Goal: Transaction & Acquisition: Purchase product/service

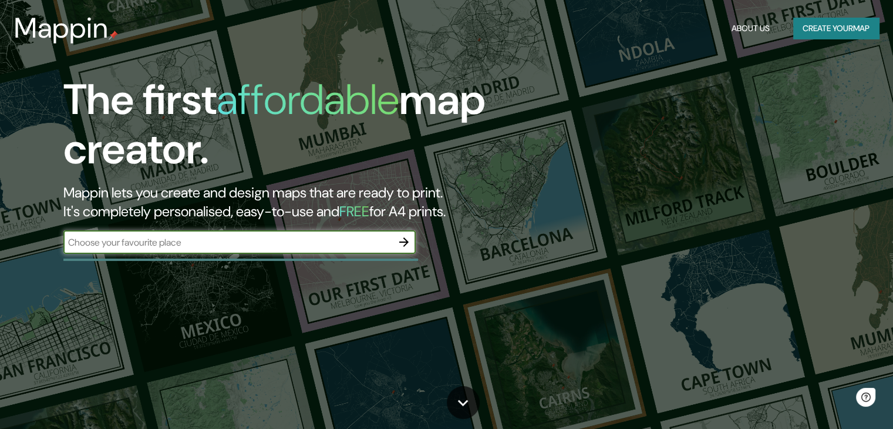
click at [242, 254] on div "​" at bounding box center [239, 243] width 352 height 26
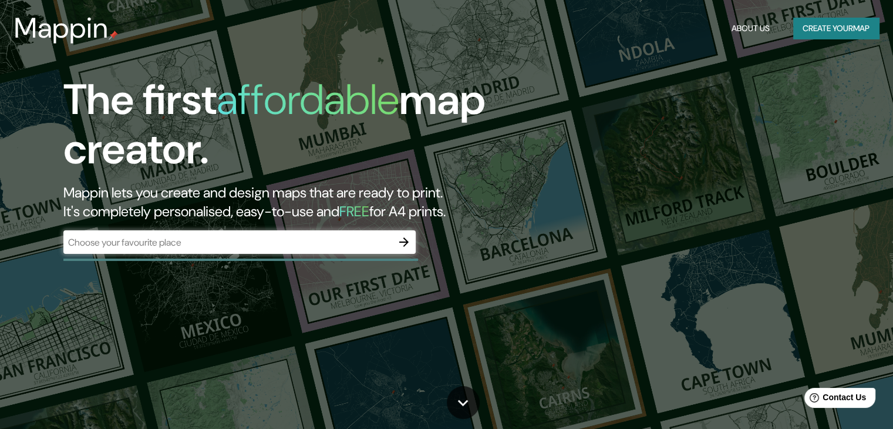
click at [242, 252] on div "​" at bounding box center [239, 241] width 352 height 23
click at [264, 249] on div "​" at bounding box center [239, 241] width 352 height 23
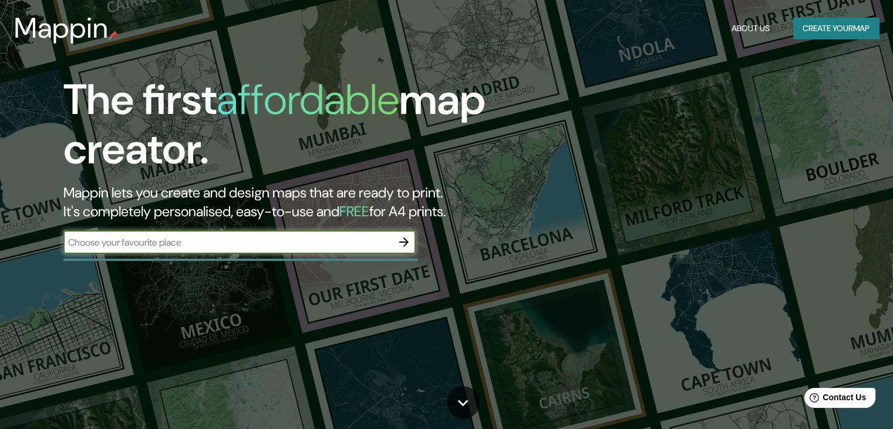
click at [399, 245] on icon "button" at bounding box center [404, 242] width 14 height 14
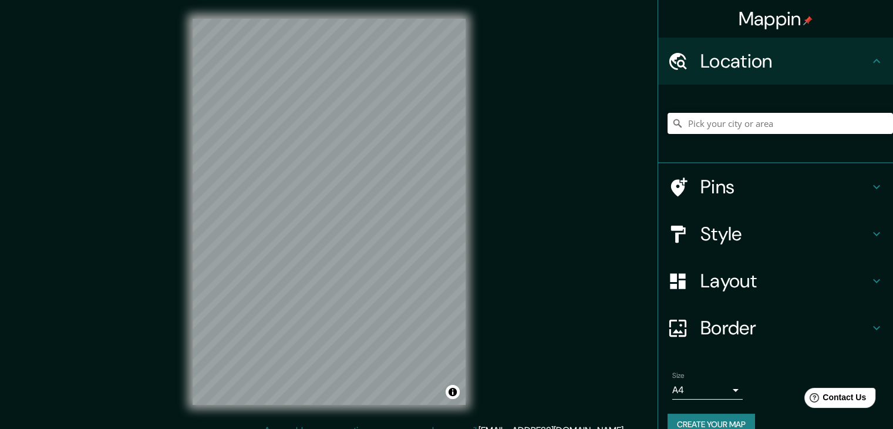
click at [749, 123] on input "Pick your city or area" at bounding box center [779, 123] width 225 height 21
click at [727, 120] on input "[GEOGRAPHIC_DATA], [GEOGRAPHIC_DATA], [GEOGRAPHIC_DATA], [GEOGRAPHIC_DATA]" at bounding box center [779, 123] width 225 height 21
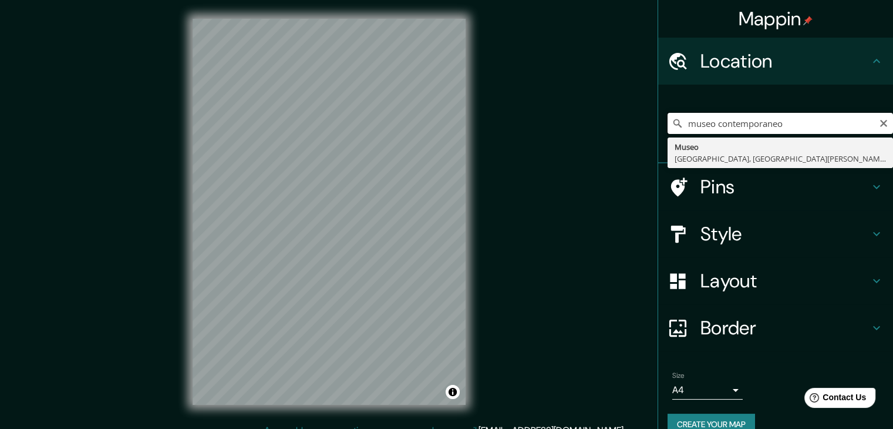
click at [726, 122] on input "museo contemporaneo" at bounding box center [779, 123] width 225 height 21
click at [815, 122] on input "museo contemporaneo" at bounding box center [779, 123] width 225 height 21
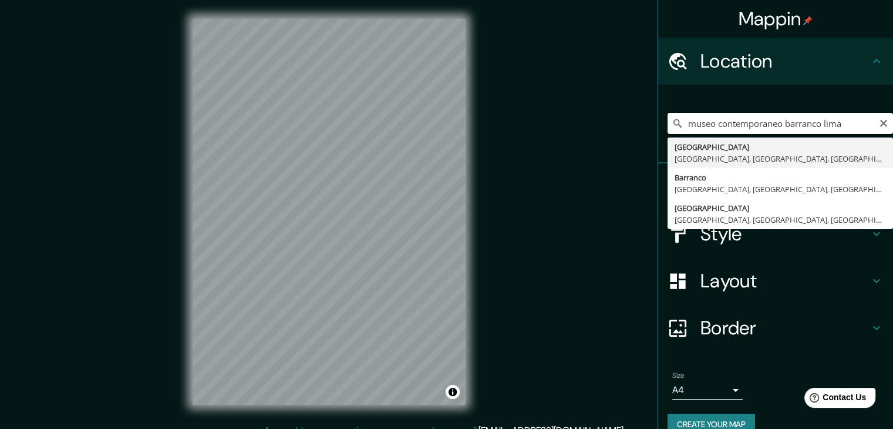
click at [712, 120] on input "museo contemporaneo barranco lima" at bounding box center [779, 123] width 225 height 21
click at [707, 120] on input "museo contemporaneo barranco lima" at bounding box center [779, 123] width 225 height 21
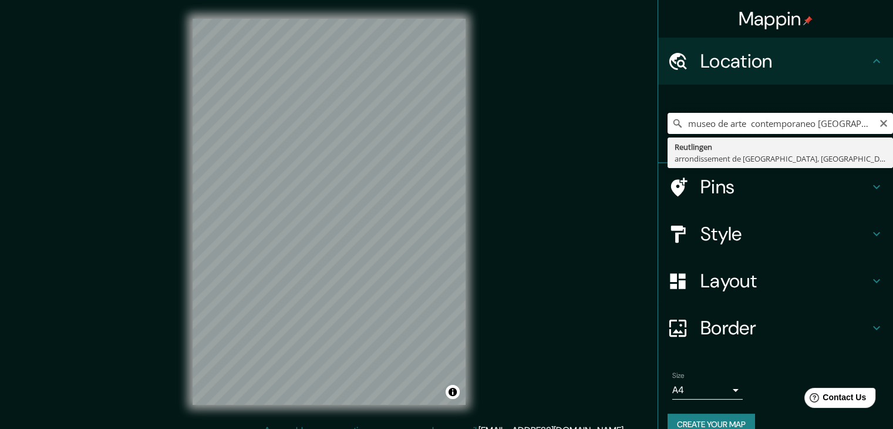
scroll to position [0, 5]
drag, startPoint x: 848, startPoint y: 129, endPoint x: 874, endPoint y: 134, distance: 27.1
click at [874, 134] on div "museo de arte contemporaneo [GEOGRAPHIC_DATA] [GEOGRAPHIC_DATA] de [GEOGRAPHIC_…" at bounding box center [779, 123] width 225 height 59
click at [817, 126] on input "museo de arte contemporaneo" at bounding box center [779, 123] width 225 height 21
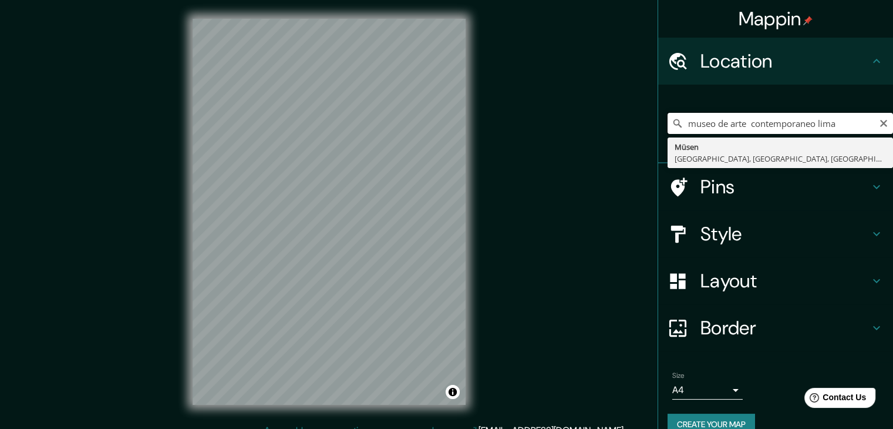
drag, startPoint x: 836, startPoint y: 124, endPoint x: 811, endPoint y: 123, distance: 24.7
click at [811, 123] on input "museo de arte contemporaneo lima" at bounding box center [779, 123] width 225 height 21
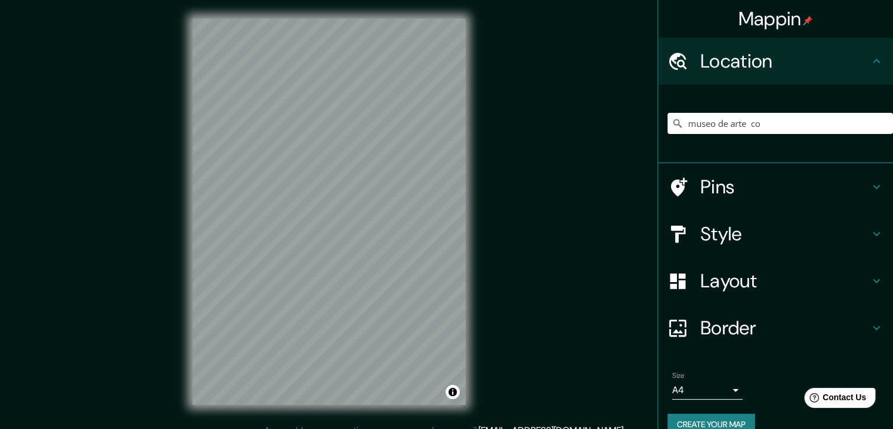
click at [706, 112] on div "museo de arte co [GEOGRAPHIC_DATA], [GEOGRAPHIC_DATA]" at bounding box center [779, 123] width 225 height 59
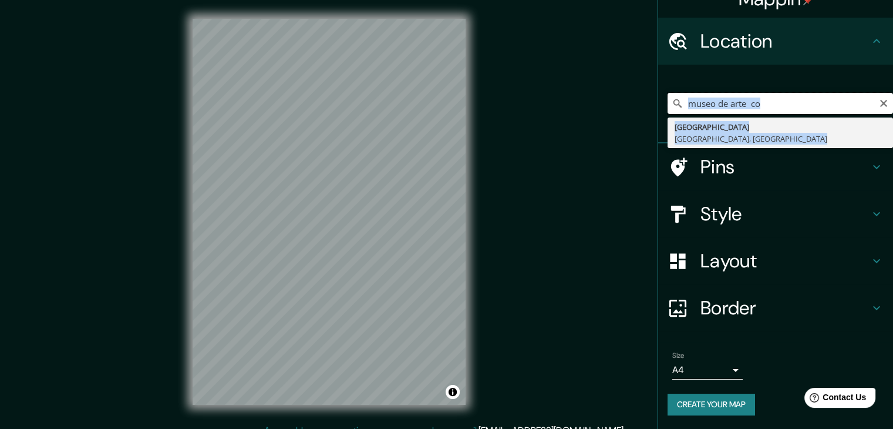
click at [707, 113] on input "museo de arte co" at bounding box center [779, 103] width 225 height 21
click at [707, 113] on div "museo de arte co [GEOGRAPHIC_DATA], [GEOGRAPHIC_DATA]" at bounding box center [779, 103] width 225 height 59
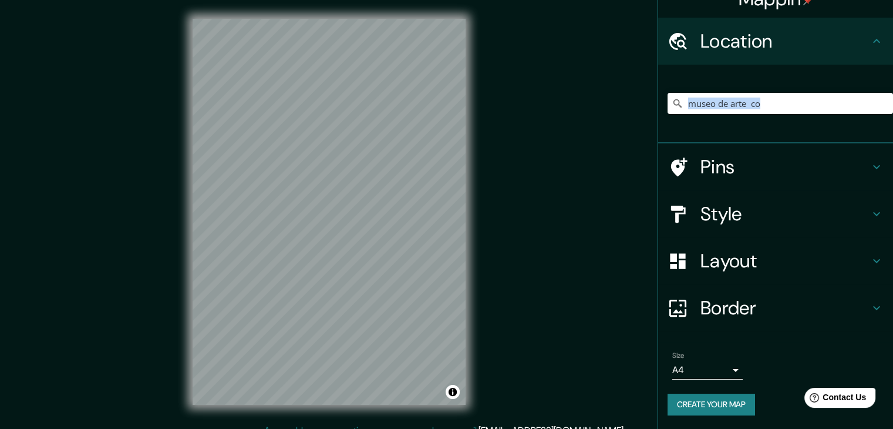
click at [707, 113] on div "museo de arte co [GEOGRAPHIC_DATA], [GEOGRAPHIC_DATA]" at bounding box center [779, 103] width 225 height 59
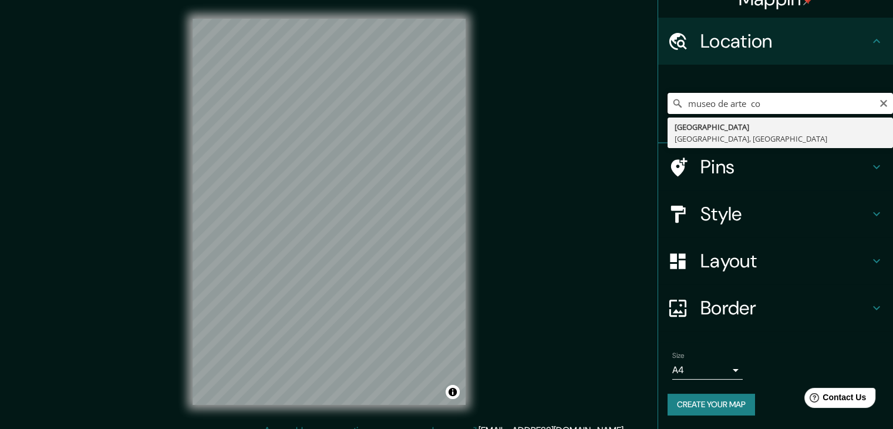
click at [707, 103] on input "museo de arte co" at bounding box center [779, 103] width 225 height 21
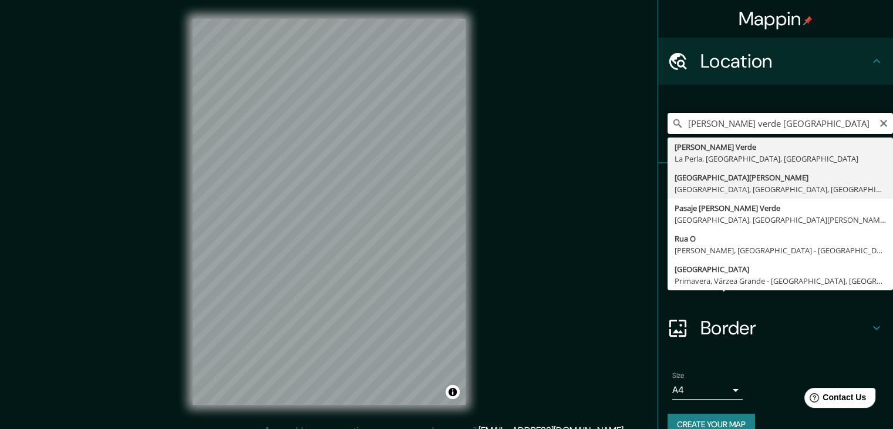
scroll to position [0, 0]
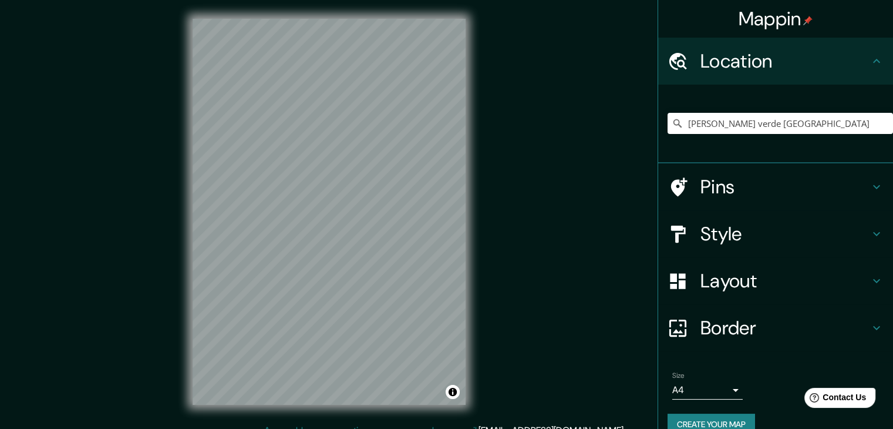
click at [301, 428] on html "Mappin Location [PERSON_NAME][GEOGRAPHIC_DATA] [GEOGRAPHIC_DATA] [PERSON_NAME][…" at bounding box center [446, 214] width 893 height 429
click at [714, 127] on input "[PERSON_NAME] verde [GEOGRAPHIC_DATA]" at bounding box center [779, 123] width 225 height 21
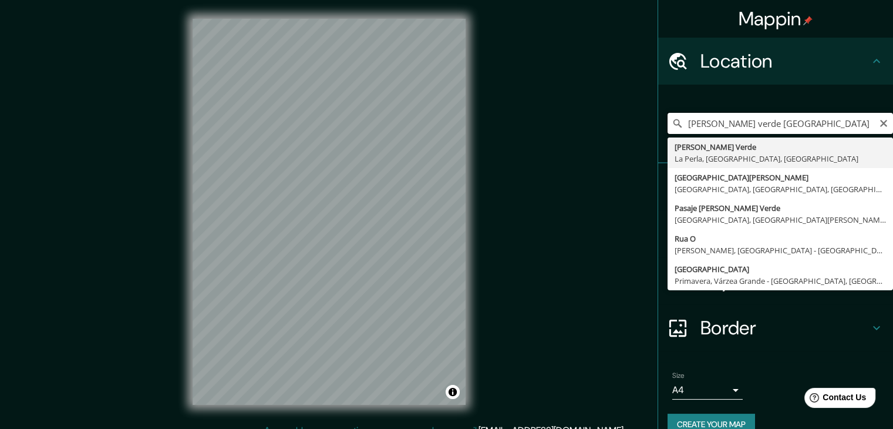
click at [714, 127] on input "[PERSON_NAME] verde [GEOGRAPHIC_DATA]" at bounding box center [779, 123] width 225 height 21
paste input "VX6G+MWJ [GEOGRAPHIC_DATA], [GEOGRAPHIC_DATA] 15063"
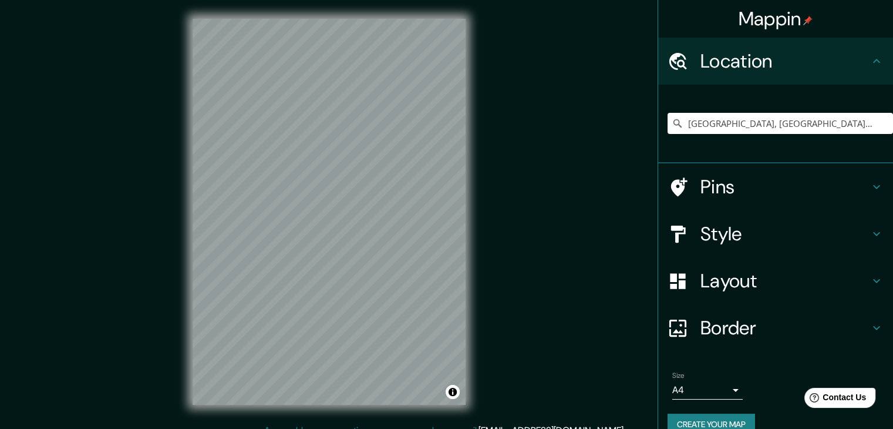
click at [744, 183] on h4 "Pins" at bounding box center [784, 186] width 169 height 23
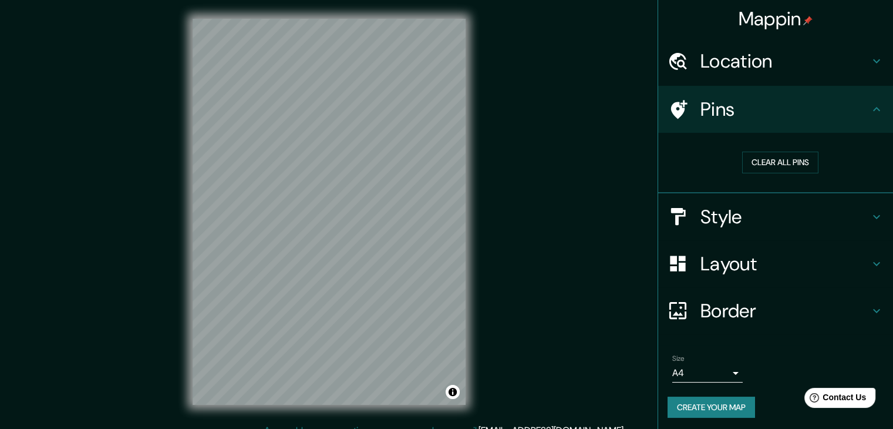
click at [736, 217] on h4 "Style" at bounding box center [784, 216] width 169 height 23
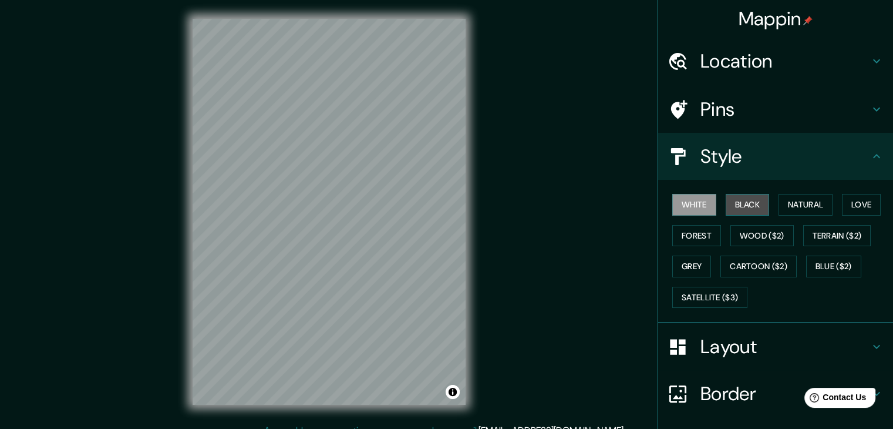
click at [740, 203] on button "Black" at bounding box center [748, 205] width 44 height 22
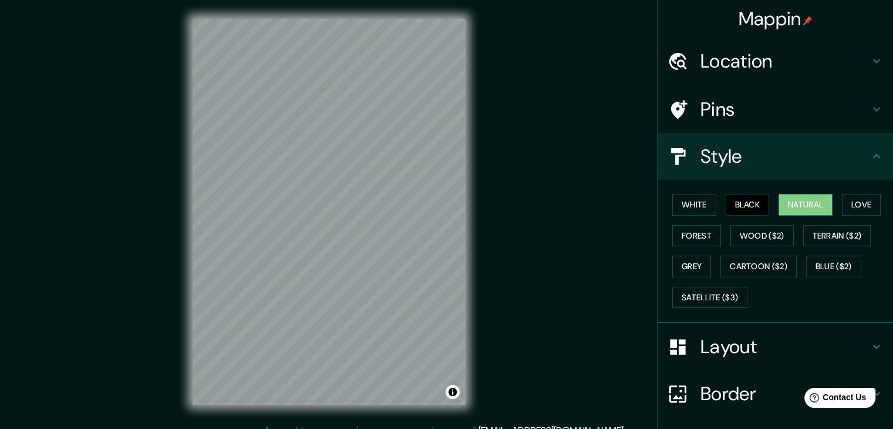
click at [791, 207] on button "Natural" at bounding box center [805, 205] width 54 height 22
click at [737, 65] on h4 "Location" at bounding box center [784, 60] width 169 height 23
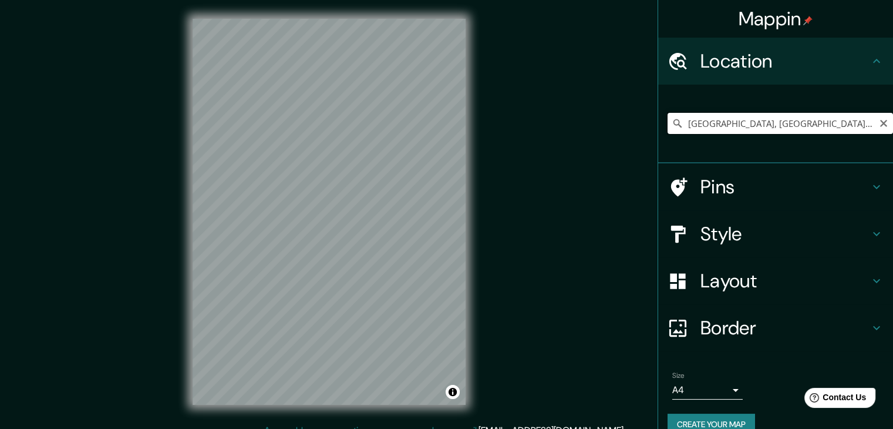
click at [844, 126] on input "[GEOGRAPHIC_DATA], [GEOGRAPHIC_DATA], 15063, [GEOGRAPHIC_DATA]" at bounding box center [779, 123] width 225 height 21
click at [846, 123] on input "[GEOGRAPHIC_DATA], [GEOGRAPHIC_DATA], 15063, [GEOGRAPHIC_DATA]" at bounding box center [779, 123] width 225 height 21
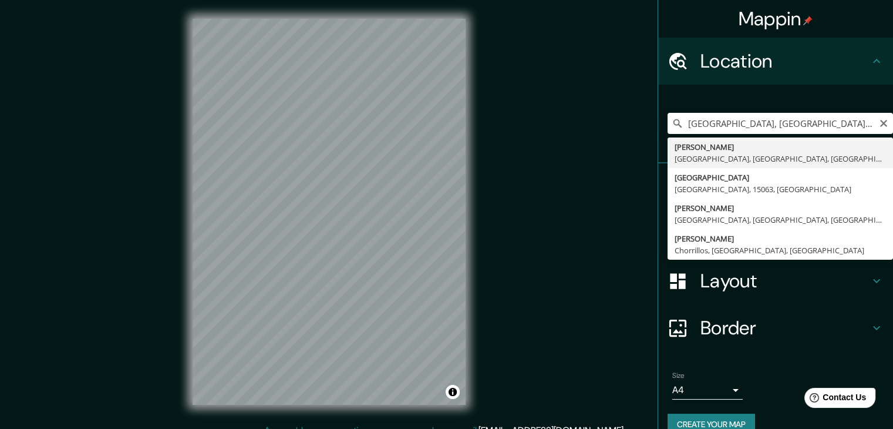
type input "[PERSON_NAME] Lima, [GEOGRAPHIC_DATA], [GEOGRAPHIC_DATA], [GEOGRAPHIC_DATA]"
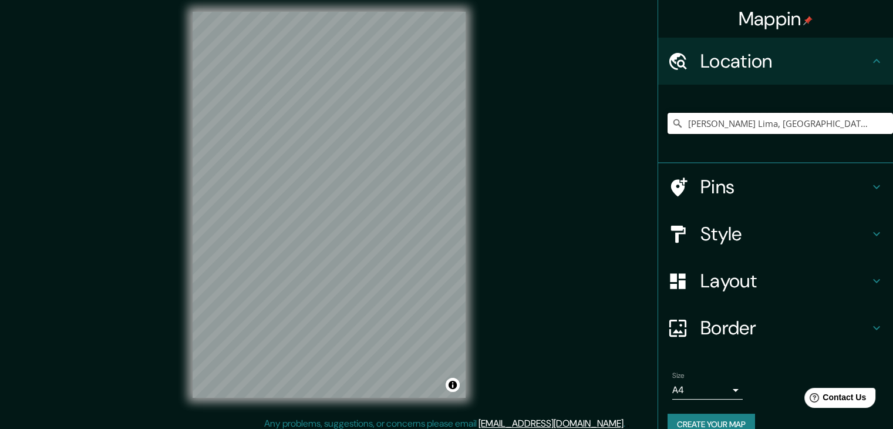
scroll to position [14, 0]
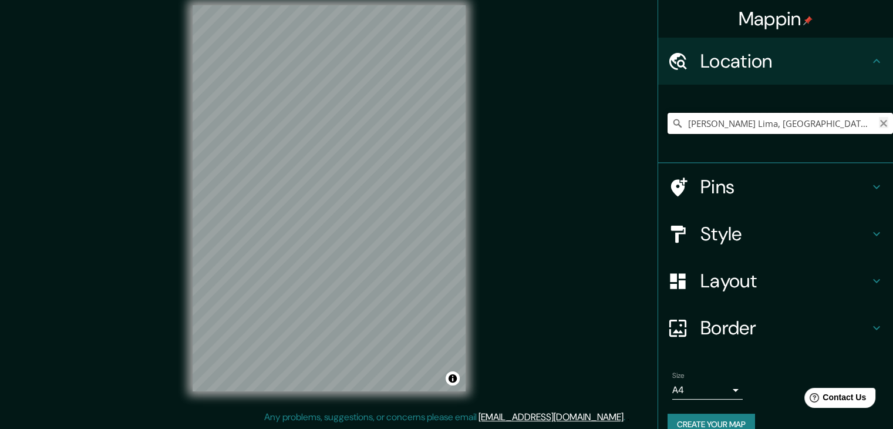
click at [876, 129] on input "[PERSON_NAME] Lima, [GEOGRAPHIC_DATA], [GEOGRAPHIC_DATA], [GEOGRAPHIC_DATA]" at bounding box center [779, 123] width 225 height 21
click at [880, 124] on icon "Clear" at bounding box center [883, 123] width 7 height 7
click at [740, 107] on div at bounding box center [779, 123] width 225 height 59
click at [730, 118] on input "Pick your city or area" at bounding box center [779, 123] width 225 height 21
paste input "Jr. [PERSON_NAME][STREET_ADDRESS]"
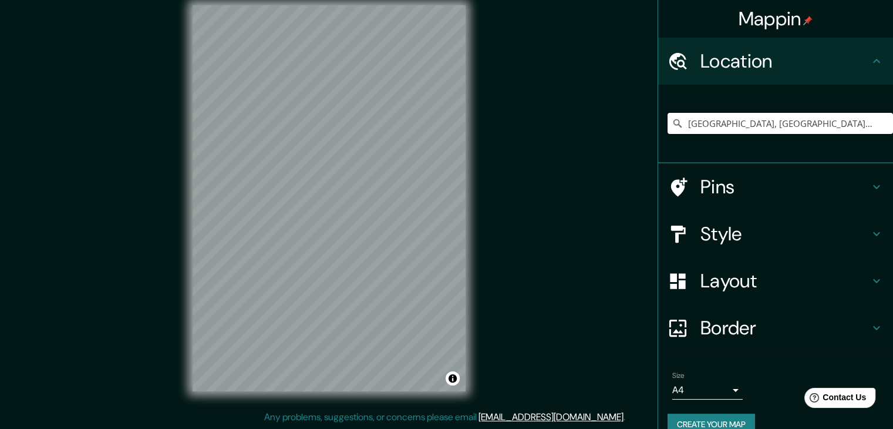
type input "[GEOGRAPHIC_DATA], [GEOGRAPHIC_DATA], 15063, [GEOGRAPHIC_DATA]"
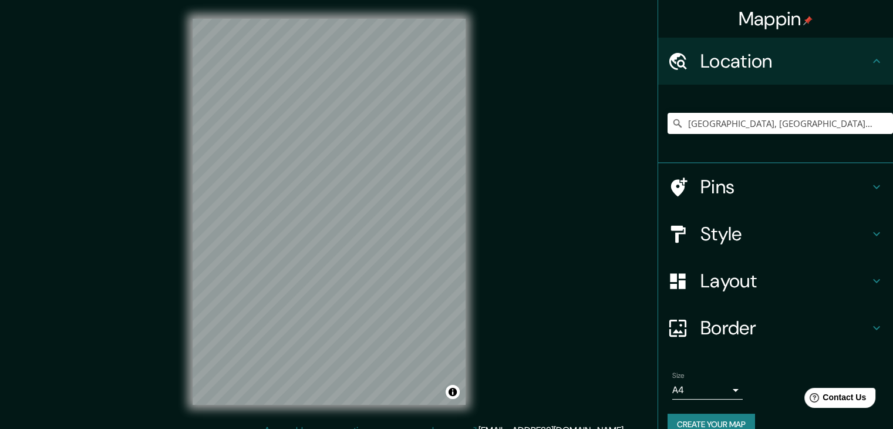
click at [726, 229] on h4 "Style" at bounding box center [784, 233] width 169 height 23
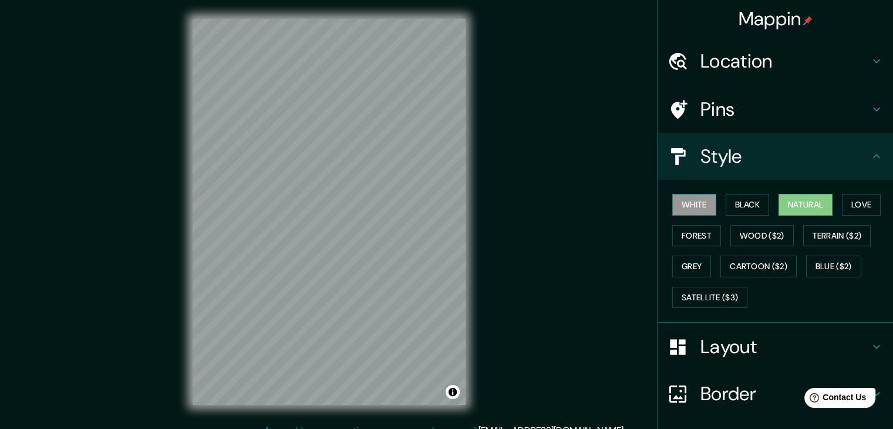
click at [703, 200] on button "White" at bounding box center [694, 205] width 44 height 22
click at [733, 214] on button "Black" at bounding box center [748, 205] width 44 height 22
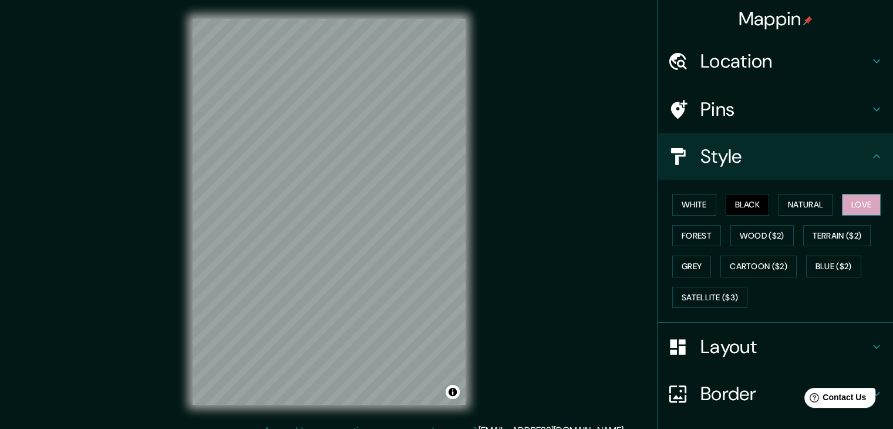
click at [854, 206] on button "Love" at bounding box center [861, 205] width 39 height 22
click at [672, 232] on button "Forest" at bounding box center [696, 236] width 49 height 22
click at [852, 208] on button "Love" at bounding box center [861, 205] width 39 height 22
click at [728, 201] on button "Black" at bounding box center [748, 205] width 44 height 22
click at [700, 203] on button "White" at bounding box center [694, 205] width 44 height 22
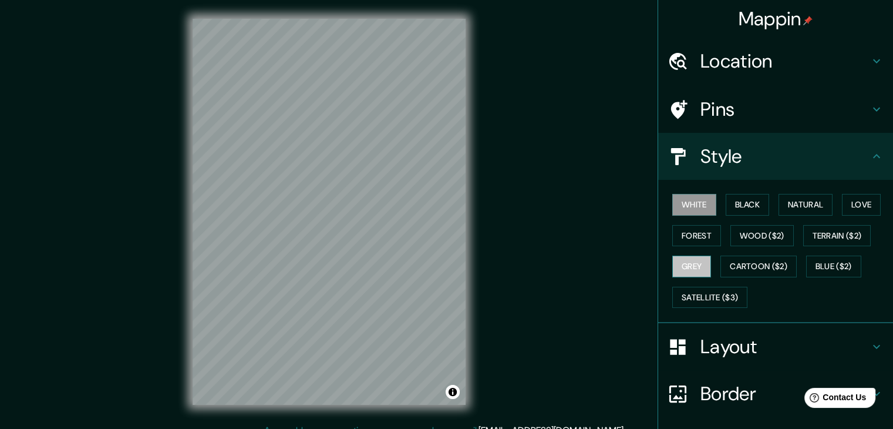
click at [691, 263] on button "Grey" at bounding box center [691, 266] width 39 height 22
click at [727, 266] on button "Cartoon ($2)" at bounding box center [758, 266] width 76 height 22
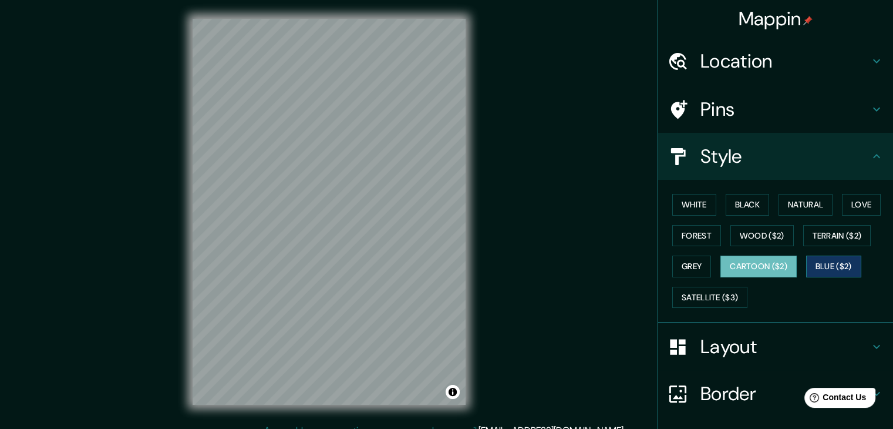
click at [829, 264] on button "Blue ($2)" at bounding box center [833, 266] width 55 height 22
click at [862, 203] on button "Love" at bounding box center [861, 205] width 39 height 22
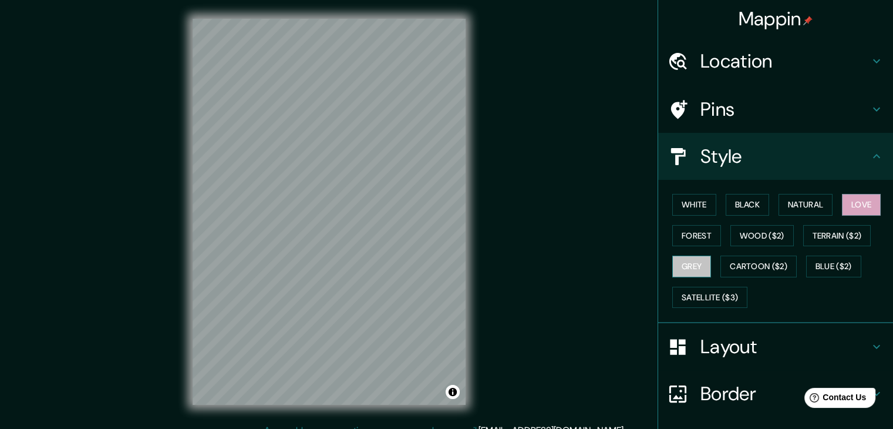
click at [681, 255] on button "Grey" at bounding box center [691, 266] width 39 height 22
click at [693, 231] on button "Forest" at bounding box center [696, 236] width 49 height 22
click at [697, 264] on button "Grey" at bounding box center [691, 266] width 39 height 22
